Goal: Task Accomplishment & Management: Use online tool/utility

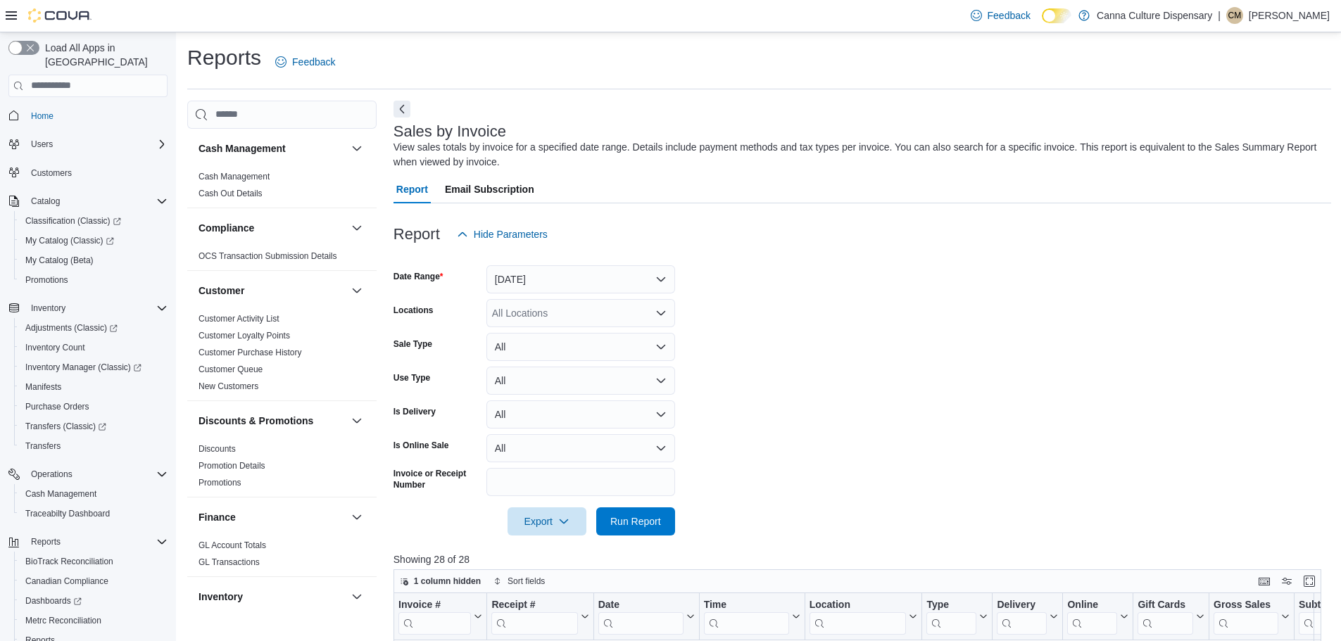
scroll to position [65, 0]
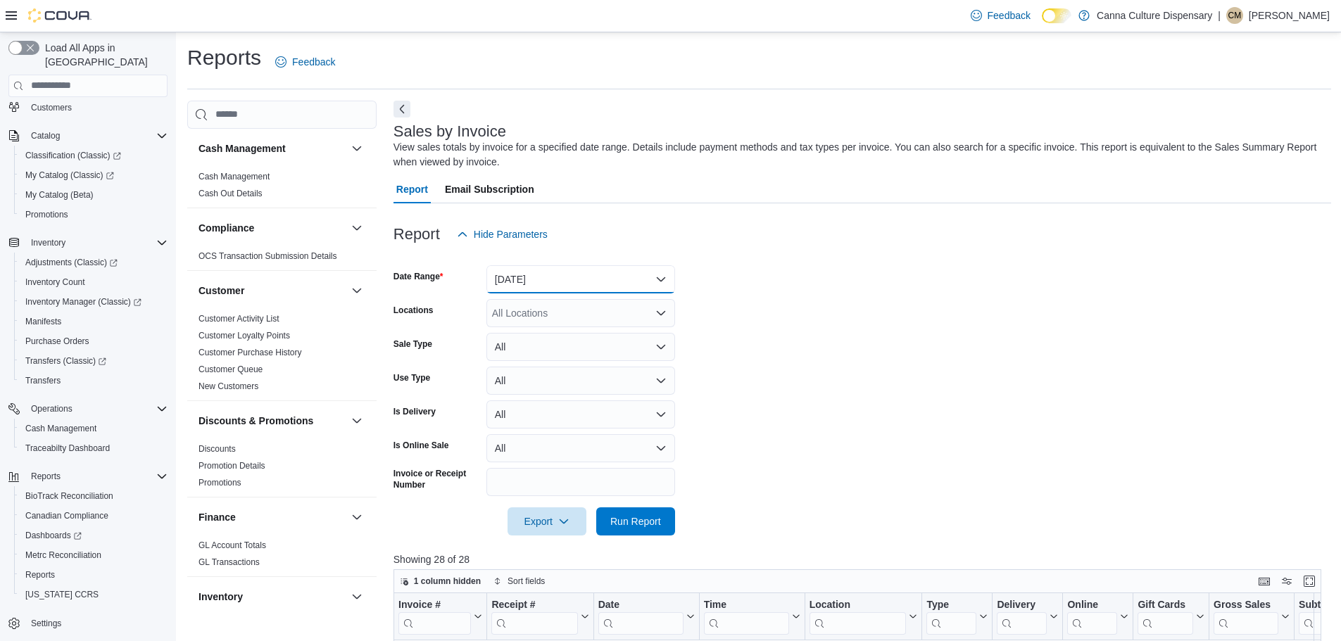
click at [576, 272] on button "[DATE]" at bounding box center [581, 279] width 189 height 28
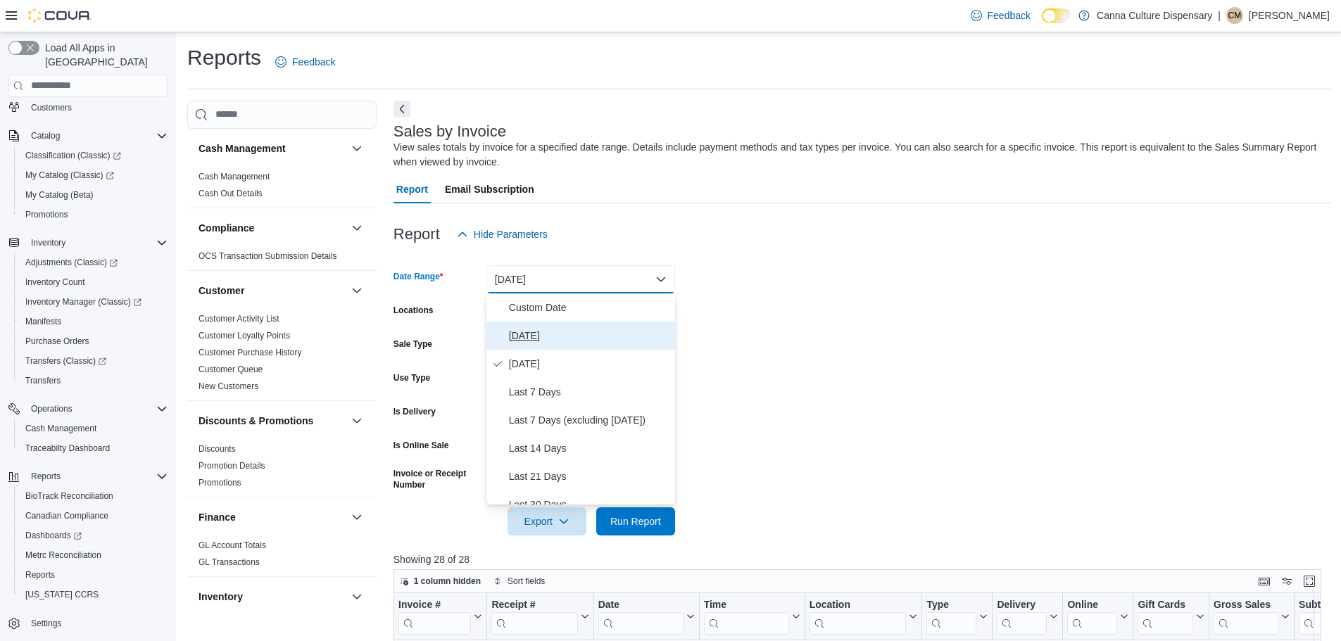
drag, startPoint x: 539, startPoint y: 328, endPoint x: 549, endPoint y: 382, distance: 55.2
click at [538, 328] on span "[DATE]" at bounding box center [589, 335] width 161 height 17
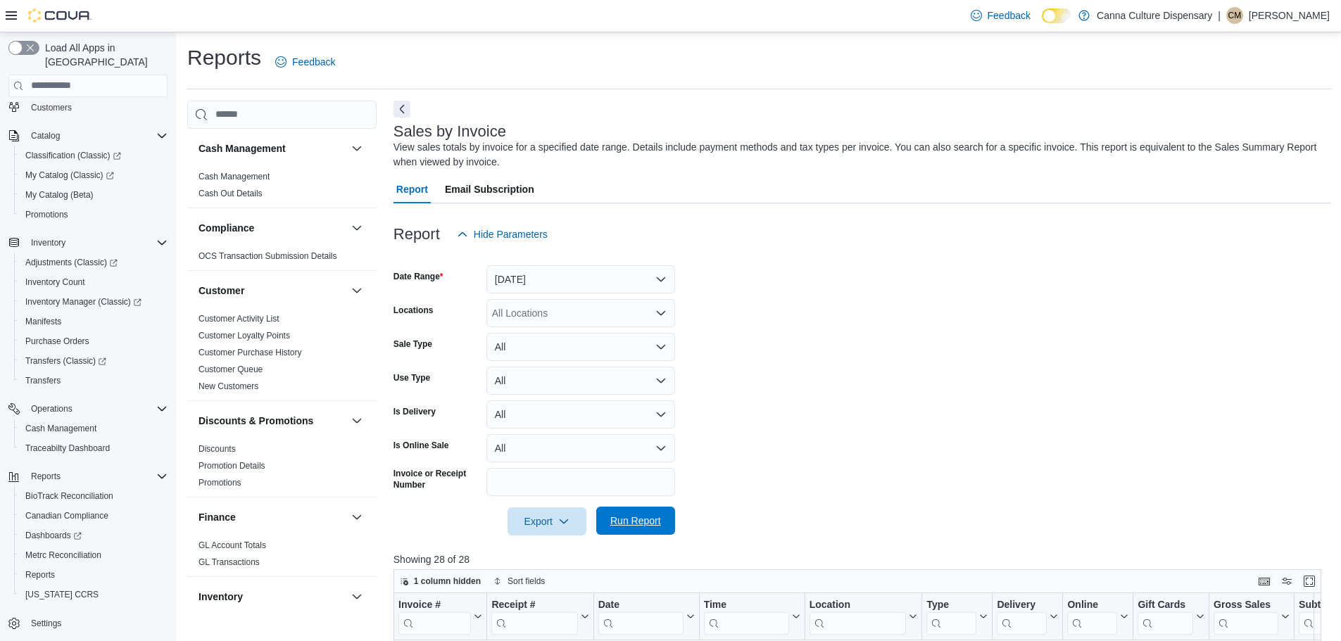
click at [651, 525] on span "Run Report" at bounding box center [635, 521] width 51 height 14
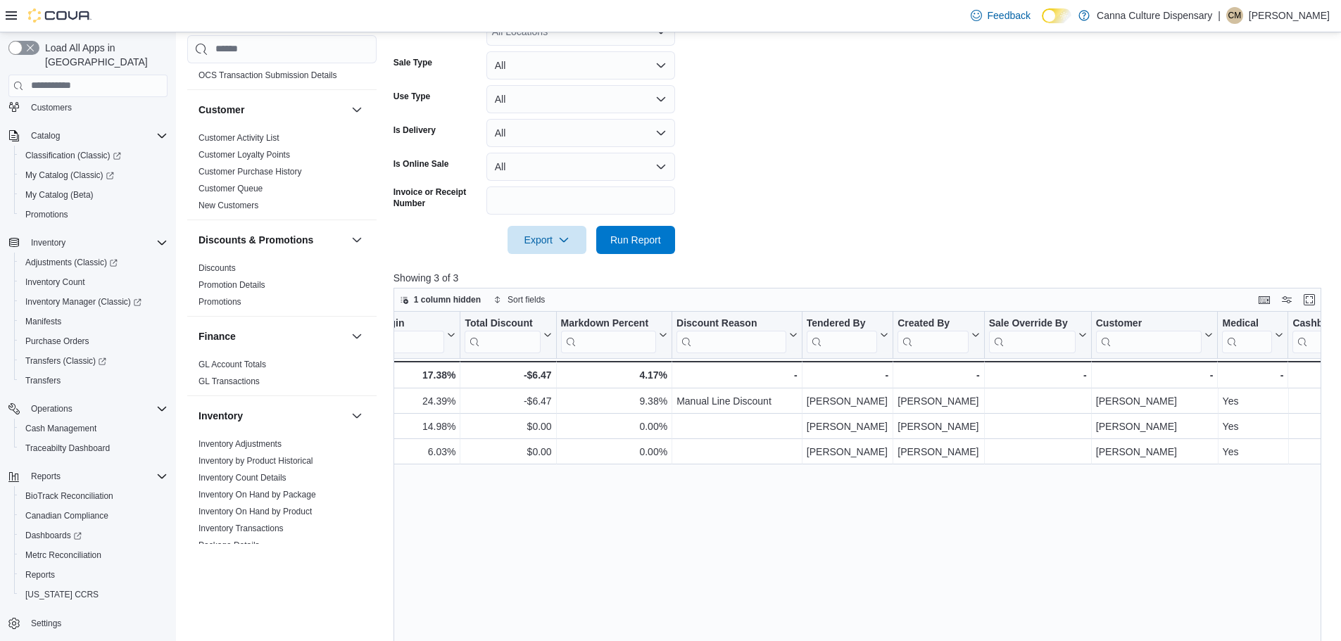
scroll to position [141, 0]
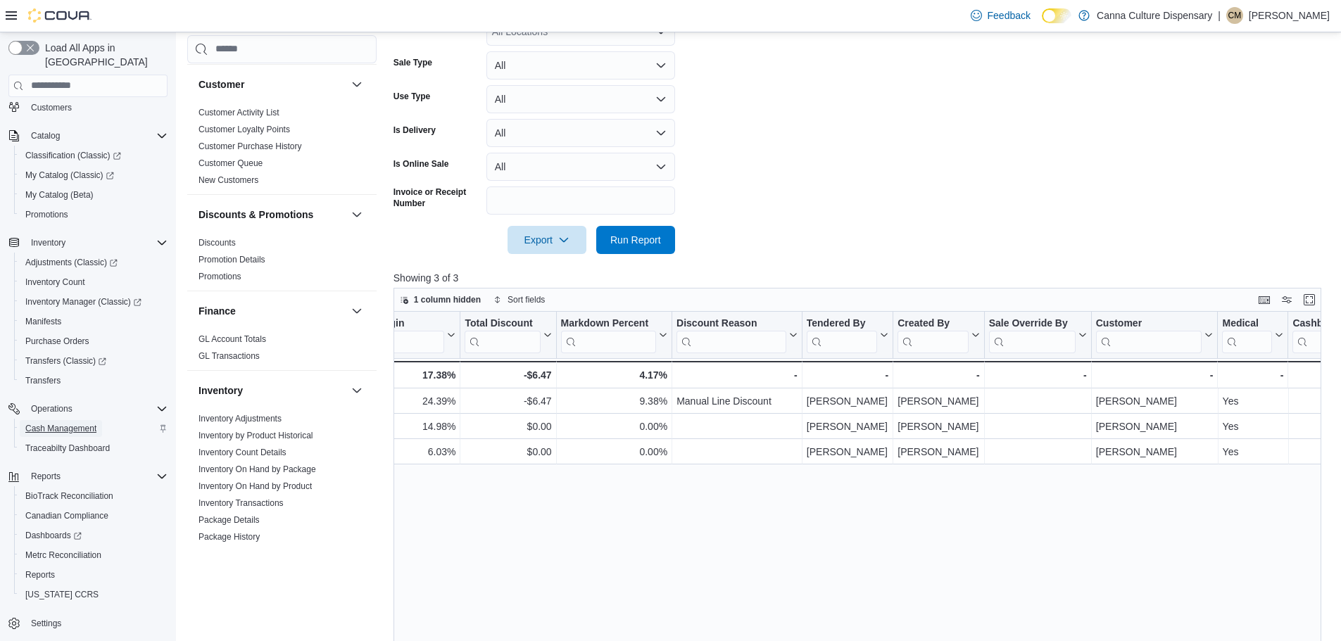
click at [68, 423] on span "Cash Management" at bounding box center [60, 428] width 71 height 11
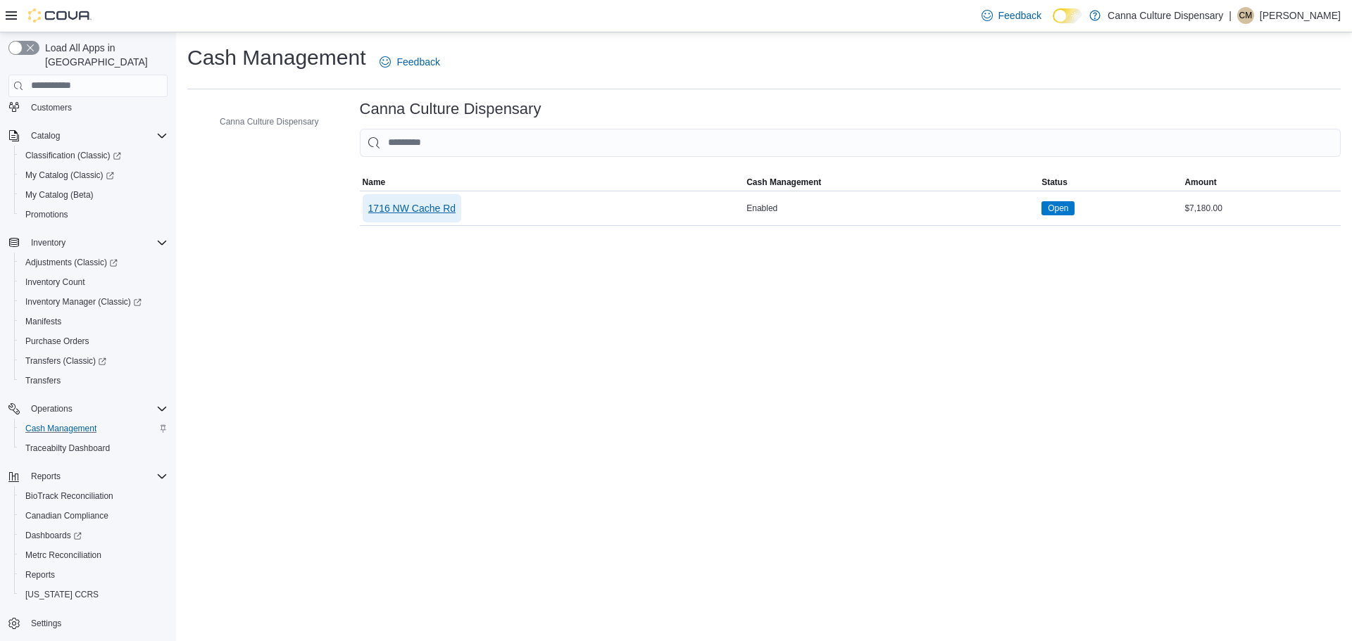
click at [432, 208] on span "1716 NW Cache Rd" at bounding box center [412, 208] width 88 height 14
